Goal: Information Seeking & Learning: Learn about a topic

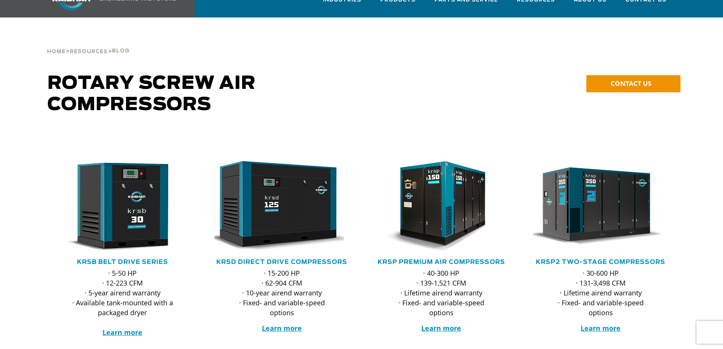
scroll to position [50, 0]
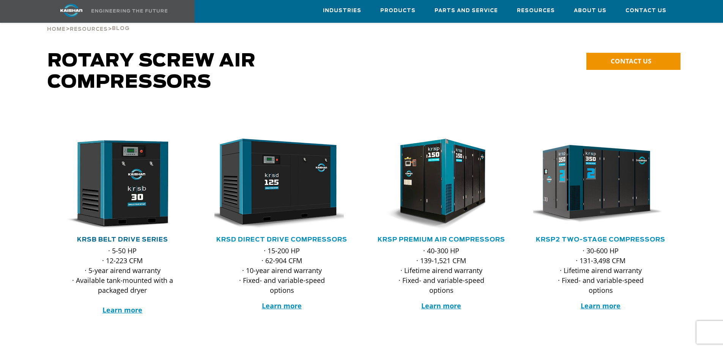
click at [120, 236] on link "KRSB Belt Drive Series" at bounding box center [122, 239] width 91 height 6
click at [268, 236] on link "KRSD Direct Drive Compressors" at bounding box center [281, 239] width 131 height 6
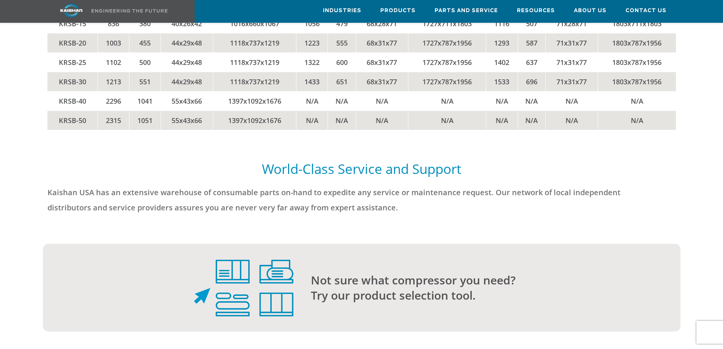
scroll to position [1775, 0]
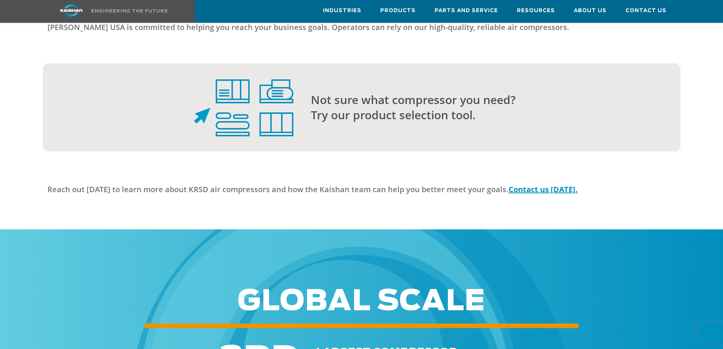
scroll to position [2024, 0]
